Goal: Task Accomplishment & Management: Manage account settings

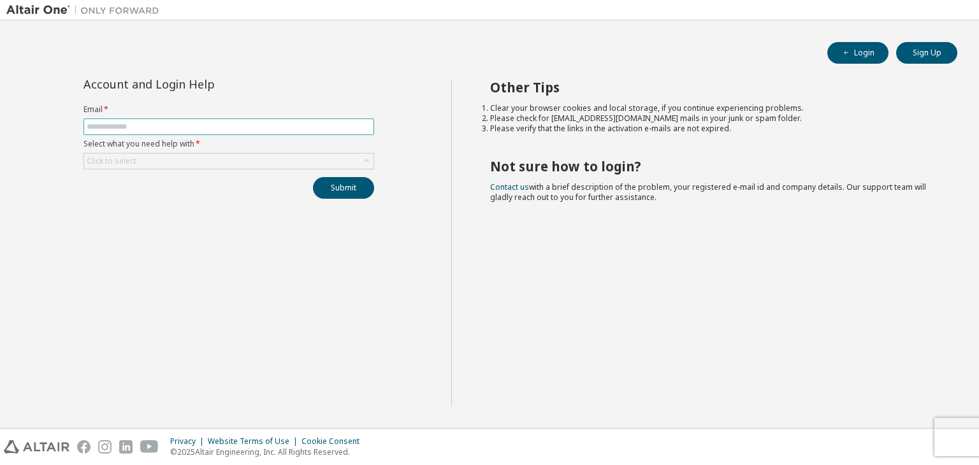
click at [200, 119] on span at bounding box center [229, 127] width 291 height 17
click at [194, 128] on input "text" at bounding box center [229, 127] width 284 height 10
click at [260, 108] on label "Email *" at bounding box center [229, 110] width 291 height 10
click at [197, 238] on div "Account and Login Help Email * Select what you need help with * Click to select…" at bounding box center [228, 243] width 445 height 328
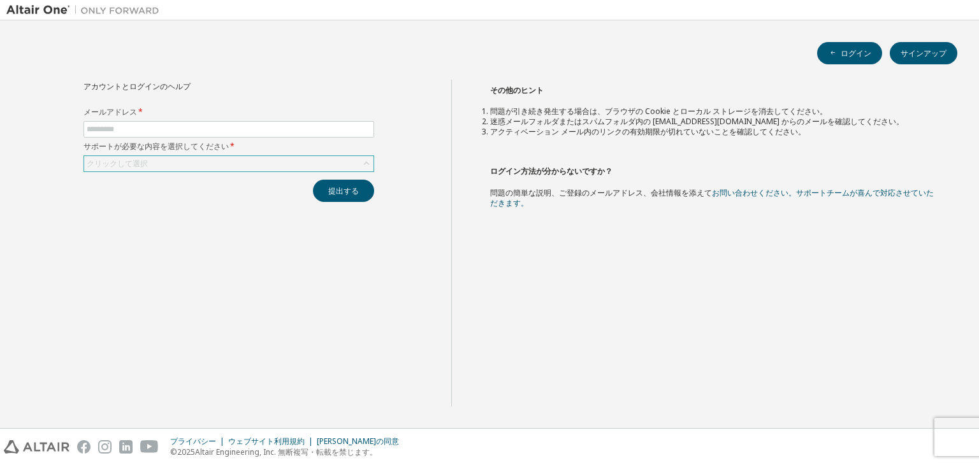
drag, startPoint x: 194, startPoint y: 168, endPoint x: 192, endPoint y: 157, distance: 11.0
click at [194, 168] on div "クリックして選択" at bounding box center [228, 163] width 289 height 15
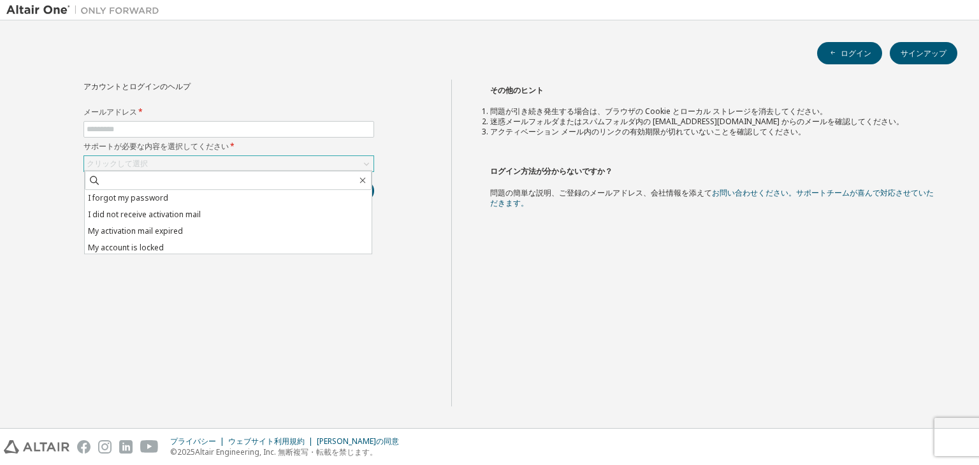
click at [192, 157] on div "クリックして選択" at bounding box center [228, 163] width 289 height 15
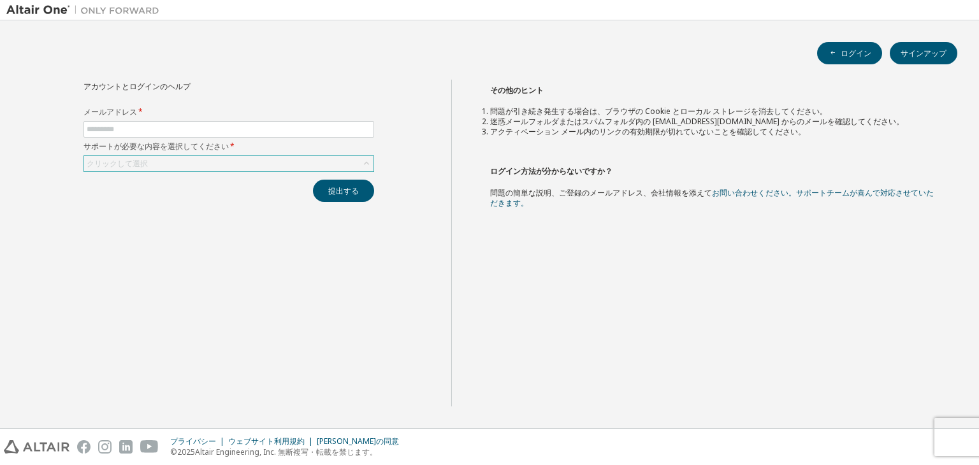
click at [192, 157] on div "クリックして選択" at bounding box center [228, 163] width 289 height 15
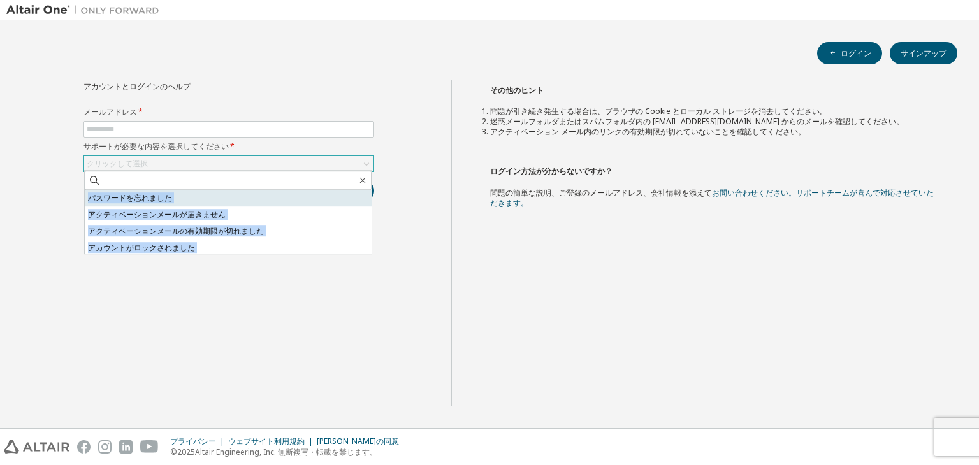
click at [138, 197] on font "パスワードを忘れました" at bounding box center [130, 198] width 84 height 11
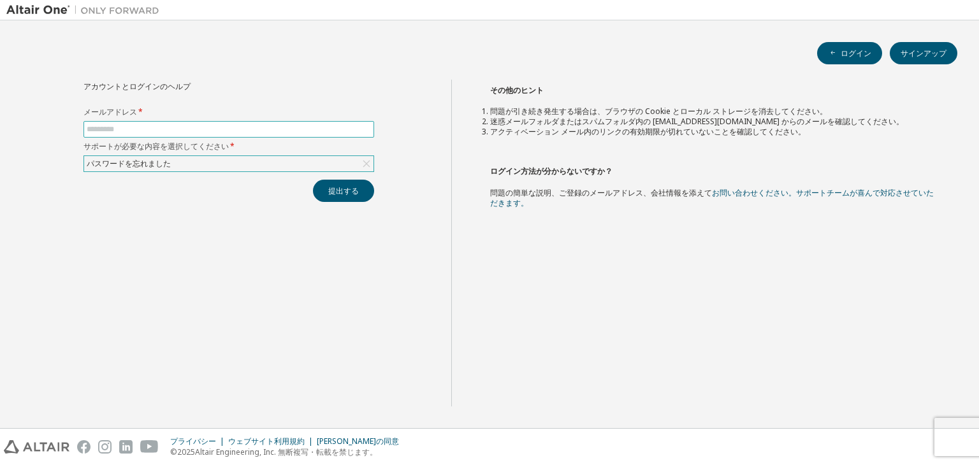
click at [143, 128] on input "text" at bounding box center [229, 129] width 284 height 10
type input "**********"
click at [347, 189] on font "提出する" at bounding box center [343, 191] width 31 height 11
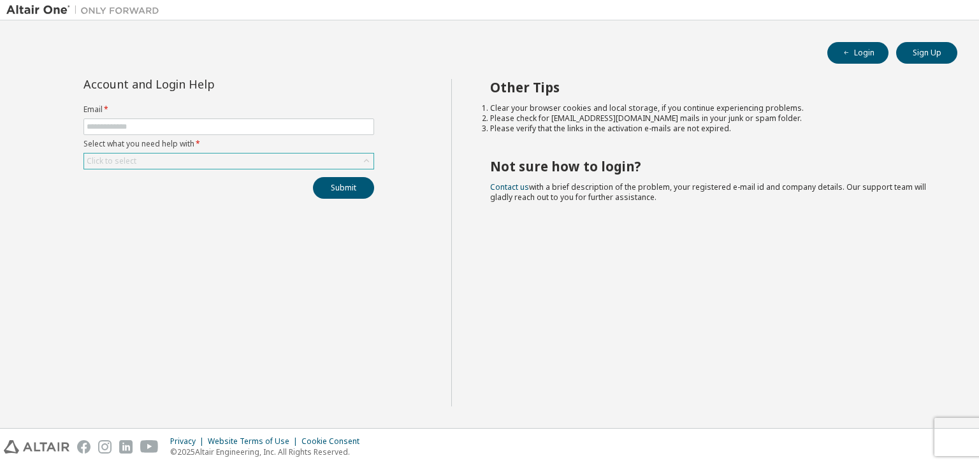
click at [116, 167] on div "Click to select" at bounding box center [112, 161] width 54 height 14
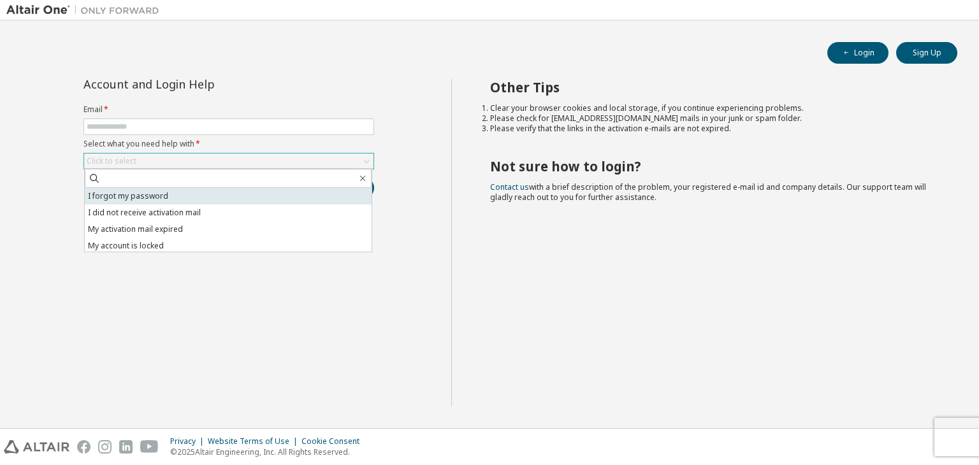
click at [138, 194] on li "I forgot my password" at bounding box center [228, 196] width 287 height 17
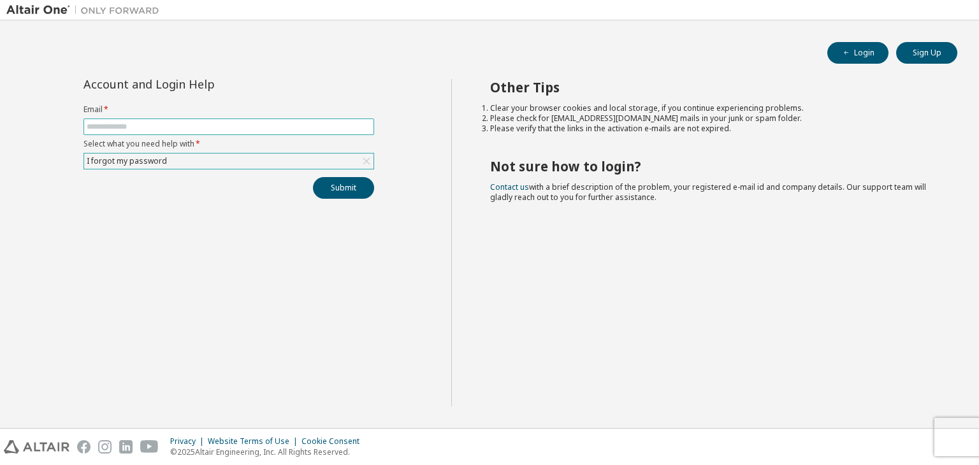
click at [131, 127] on input "text" at bounding box center [229, 127] width 284 height 10
type input "**********"
click at [341, 189] on button "Submit" at bounding box center [343, 188] width 61 height 22
